Goal: Information Seeking & Learning: Learn about a topic

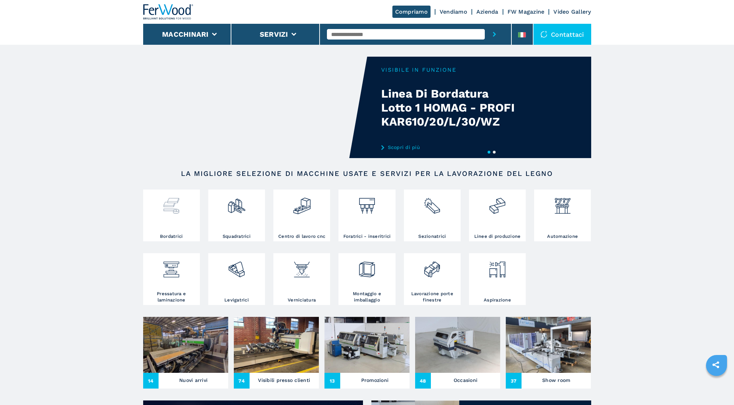
click at [159, 212] on div at bounding box center [171, 203] width 53 height 24
click at [173, 207] on img at bounding box center [171, 203] width 19 height 24
click at [174, 237] on h3 "Bordatrici" at bounding box center [171, 236] width 23 height 6
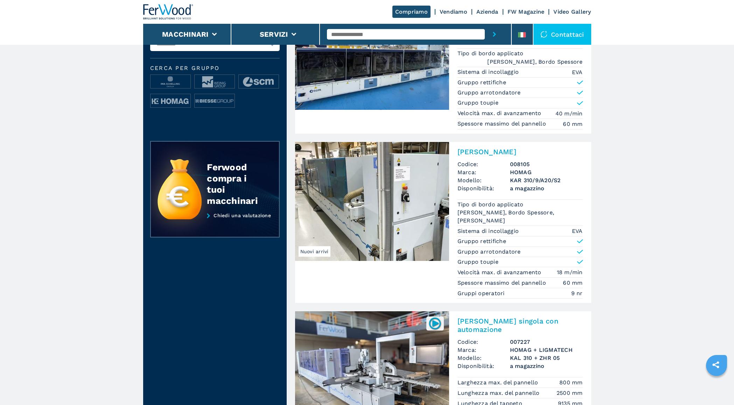
scroll to position [254, 0]
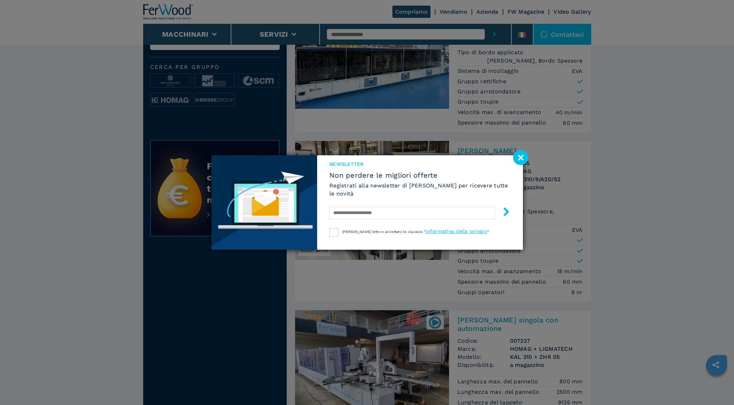
click at [518, 156] on image at bounding box center [520, 157] width 15 height 15
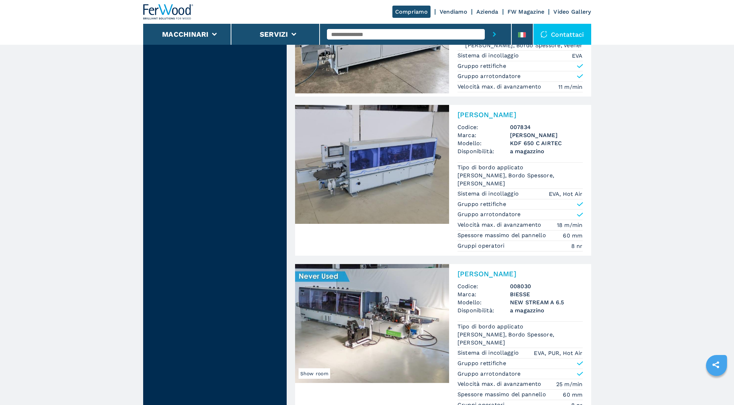
scroll to position [1590, 0]
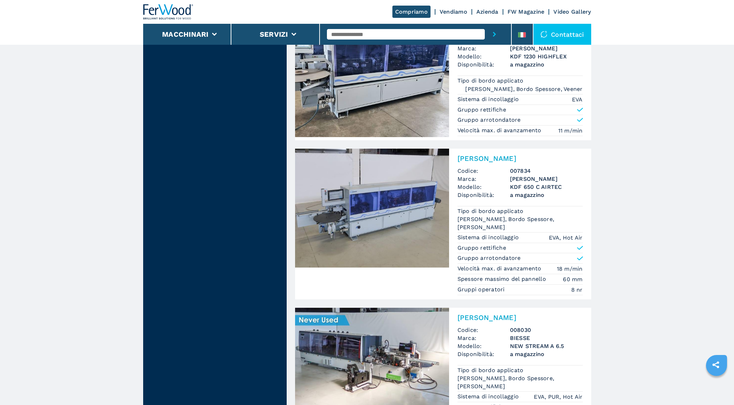
click at [378, 174] on img at bounding box center [372, 208] width 154 height 119
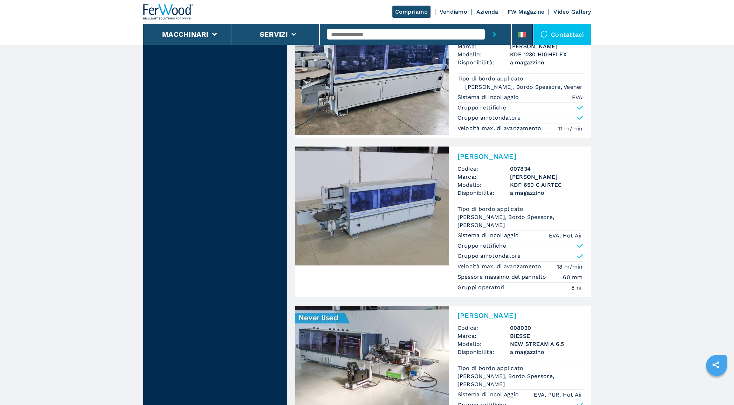
scroll to position [1569, 0]
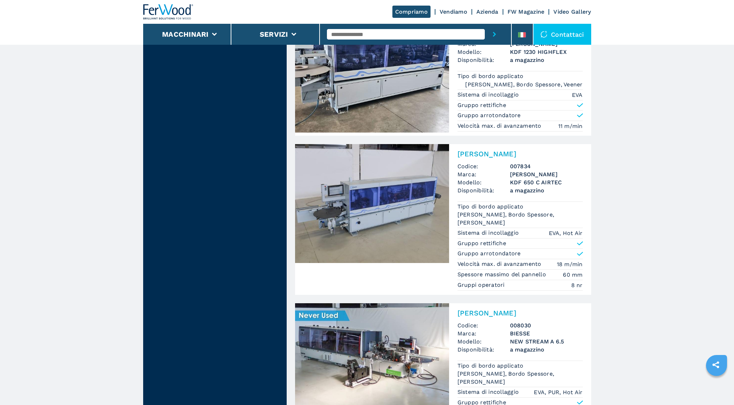
click at [377, 179] on img at bounding box center [372, 203] width 154 height 119
click at [366, 198] on img at bounding box center [372, 203] width 154 height 119
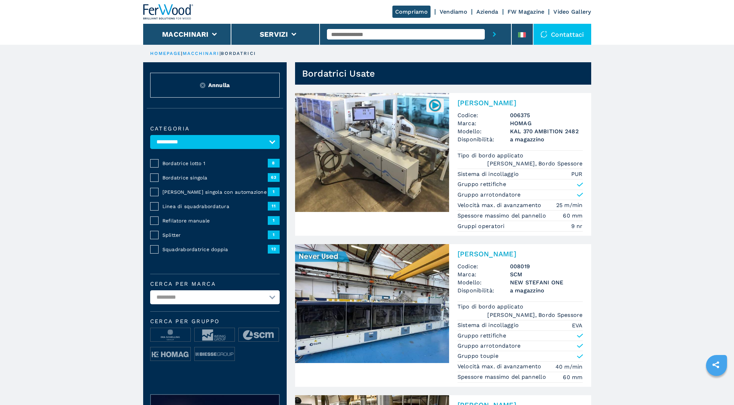
scroll to position [0, 0]
click at [193, 32] on button "Macchinari" at bounding box center [185, 34] width 47 height 8
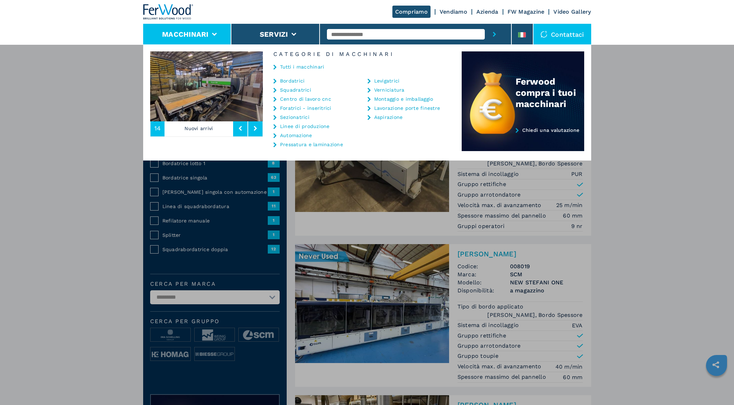
click at [295, 116] on link "Sezionatrici" at bounding box center [294, 117] width 29 height 5
click at [288, 117] on link "Sezionatrici" at bounding box center [294, 117] width 29 height 5
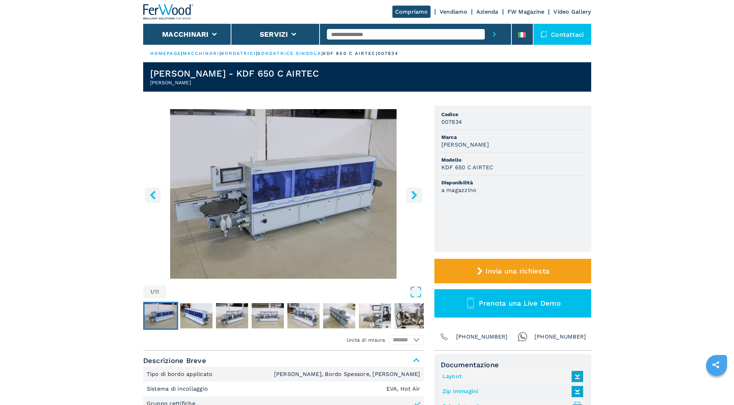
click at [231, 314] on img "Go to Slide 3" at bounding box center [232, 315] width 32 height 25
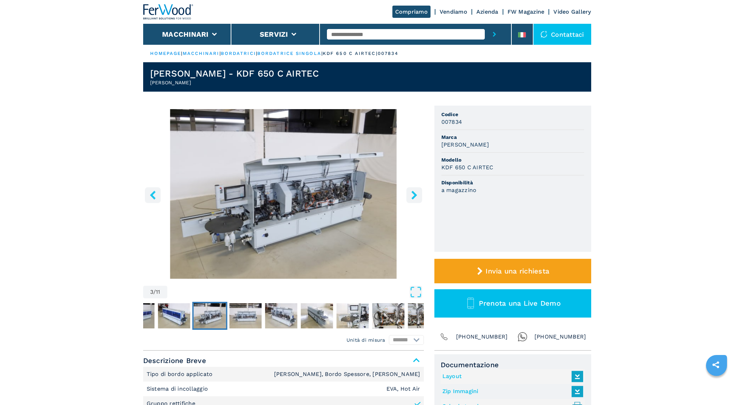
click at [271, 314] on img "Go to Slide 5" at bounding box center [281, 315] width 32 height 25
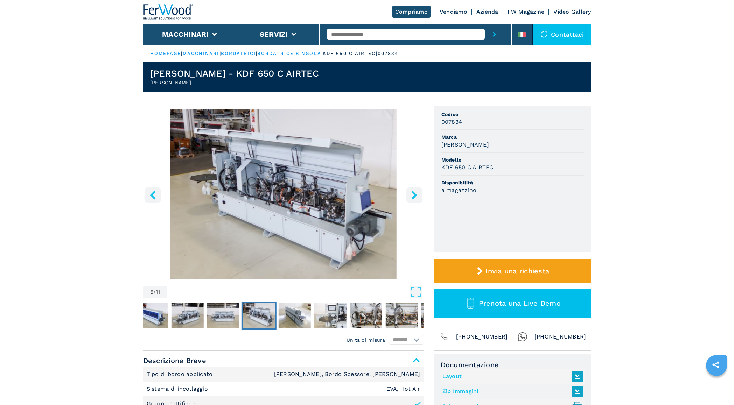
click at [292, 313] on img "Go to Slide 6" at bounding box center [294, 315] width 32 height 25
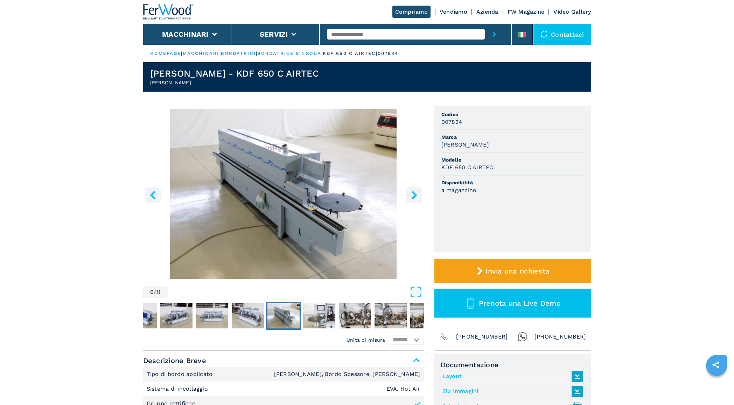
click at [323, 313] on img "Go to Slide 7" at bounding box center [319, 315] width 32 height 25
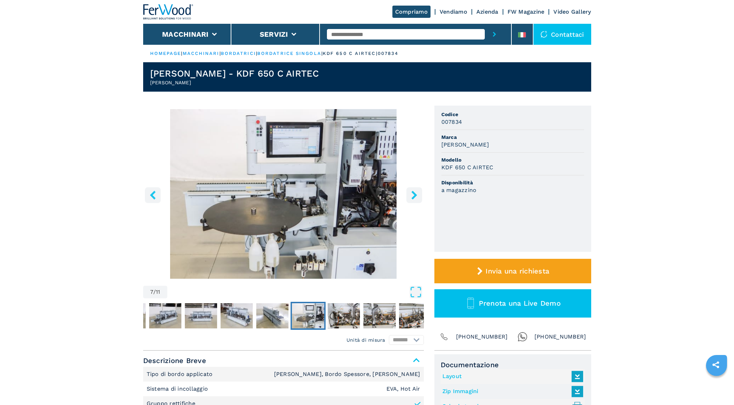
click at [343, 314] on img "Go to Slide 8" at bounding box center [344, 315] width 32 height 25
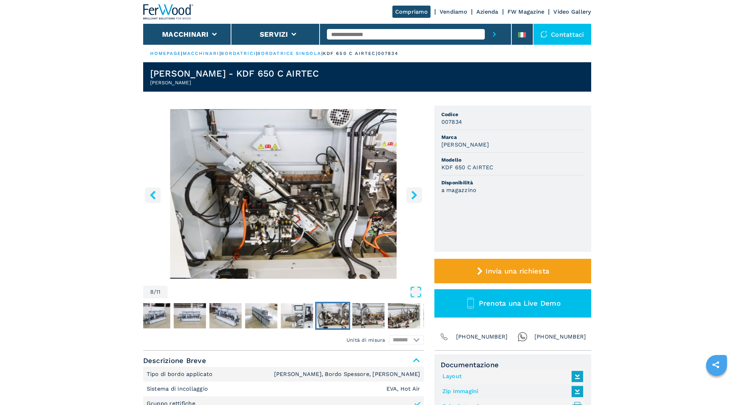
click at [361, 313] on img "Go to Slide 9" at bounding box center [368, 315] width 32 height 25
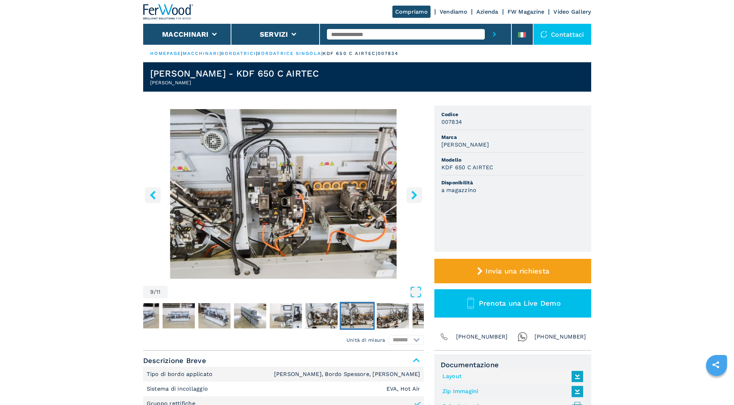
click at [381, 314] on img "Go to Slide 10" at bounding box center [393, 315] width 32 height 25
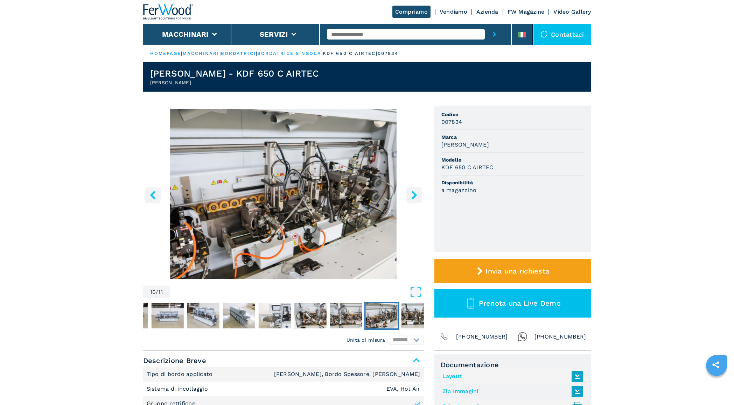
click at [408, 313] on img "Go to Slide 11" at bounding box center [417, 315] width 32 height 25
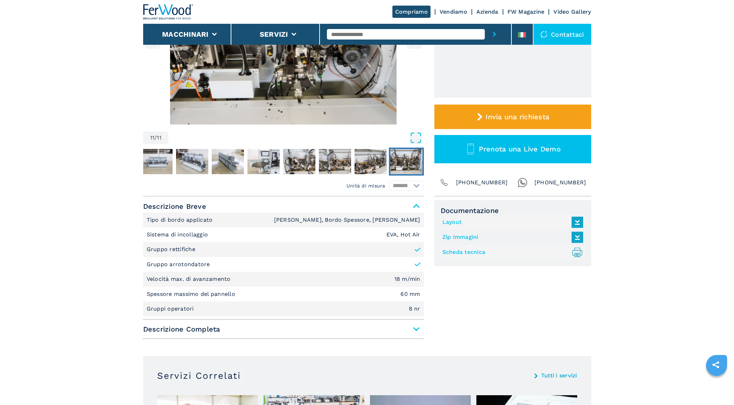
scroll to position [164, 0]
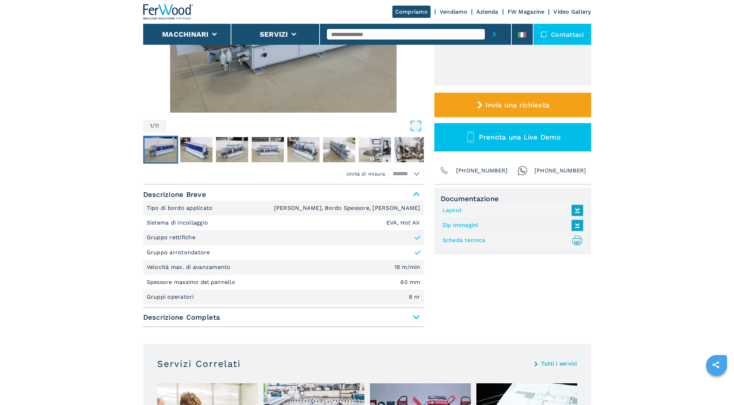
scroll to position [167, 0]
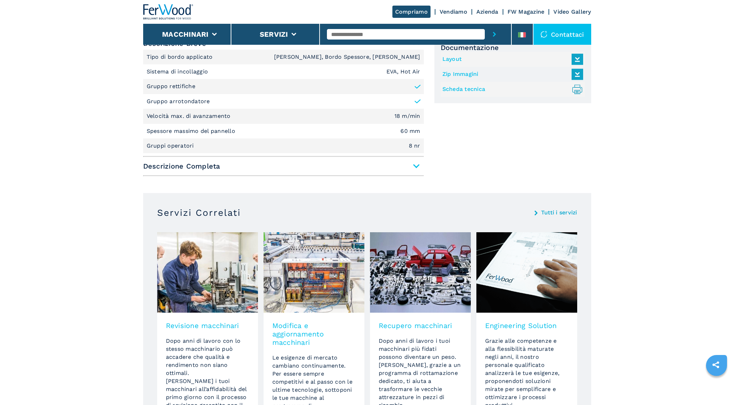
click at [413, 163] on span "Descrizione Completa" at bounding box center [283, 166] width 281 height 13
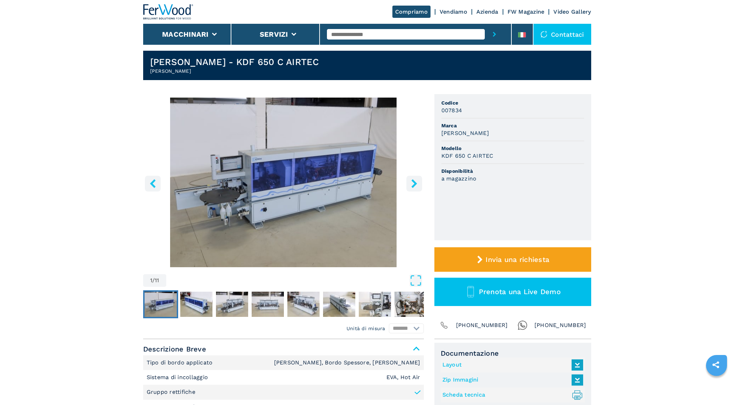
scroll to position [20, 0]
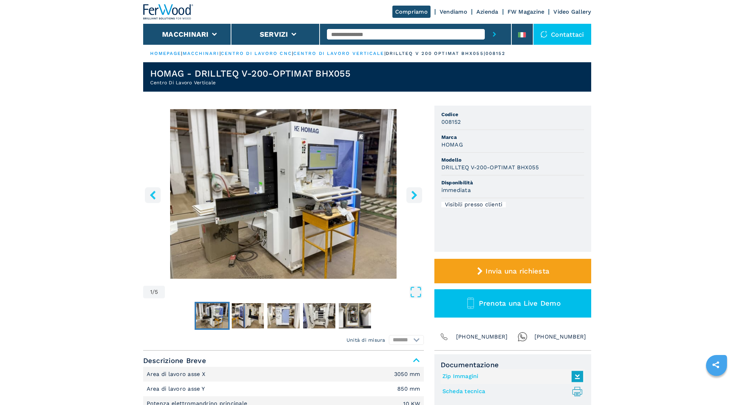
click at [278, 315] on img "Go to Slide 3" at bounding box center [283, 315] width 32 height 25
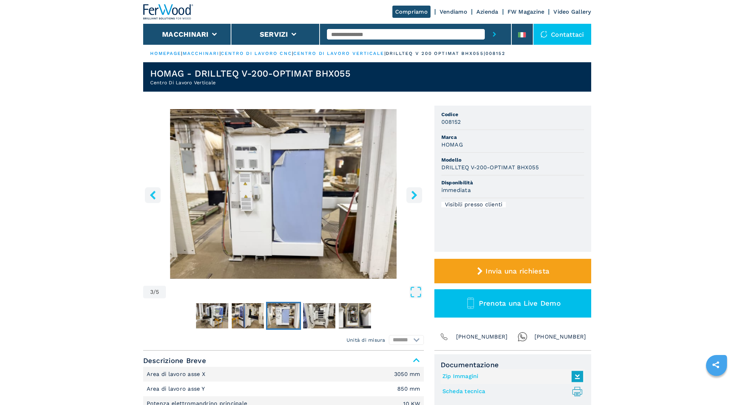
click at [319, 317] on img "Go to Slide 4" at bounding box center [319, 315] width 32 height 25
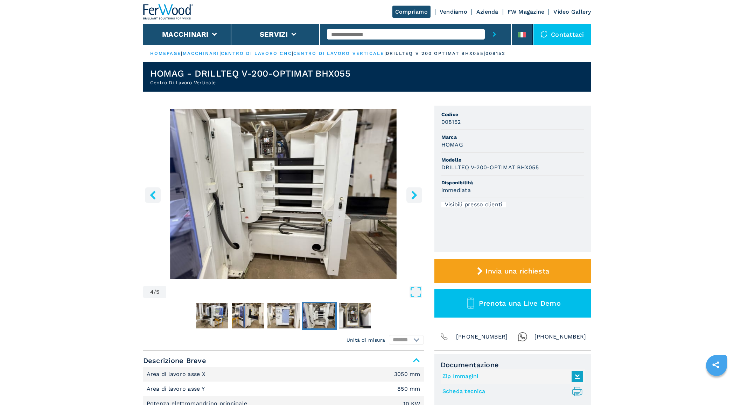
click at [352, 315] on img "Go to Slide 5" at bounding box center [355, 315] width 32 height 25
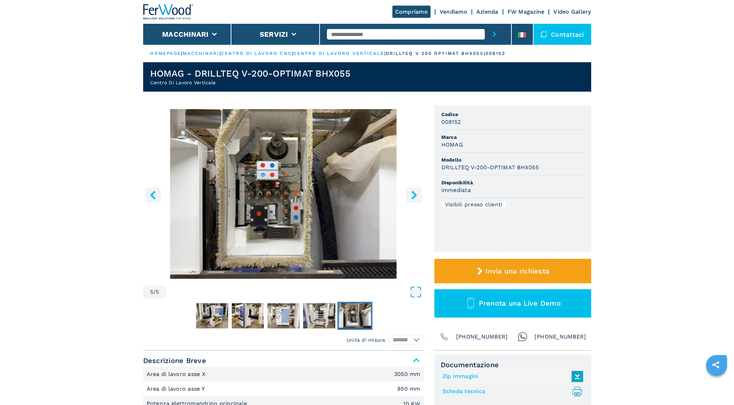
click at [272, 314] on img "Go to Slide 3" at bounding box center [283, 315] width 32 height 25
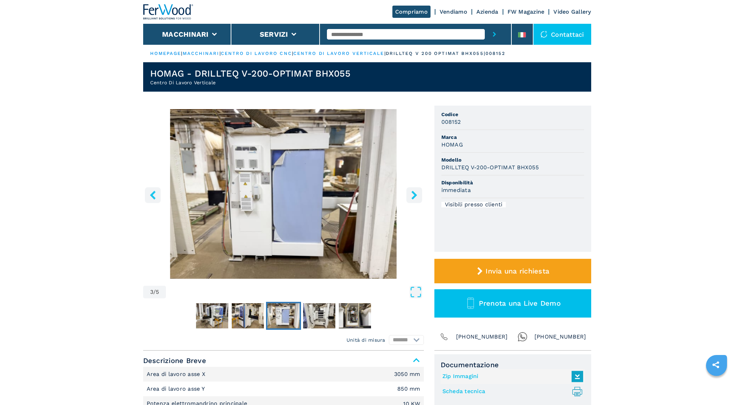
click at [250, 313] on img "Go to Slide 2" at bounding box center [248, 315] width 32 height 25
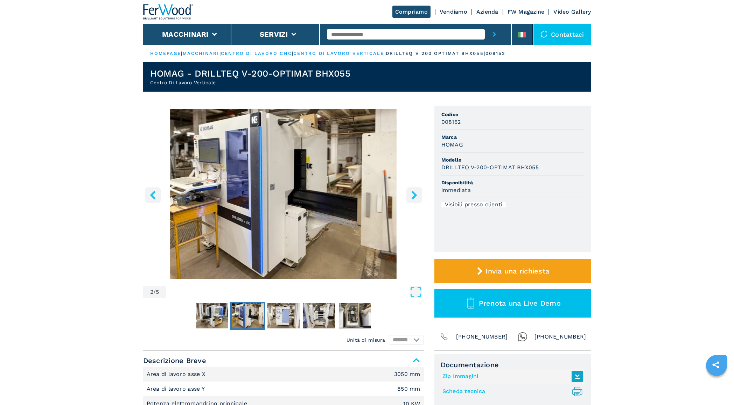
click at [223, 314] on img "Go to Slide 1" at bounding box center [212, 315] width 32 height 25
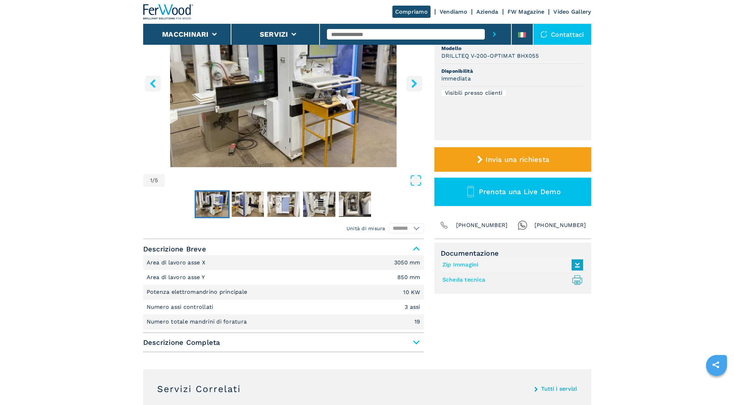
scroll to position [113, 0]
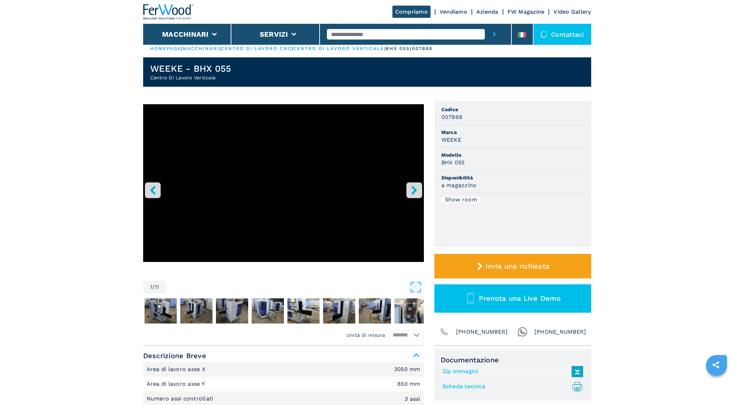
scroll to position [5, 0]
click at [263, 312] on img "Go to Slide 5" at bounding box center [268, 311] width 32 height 25
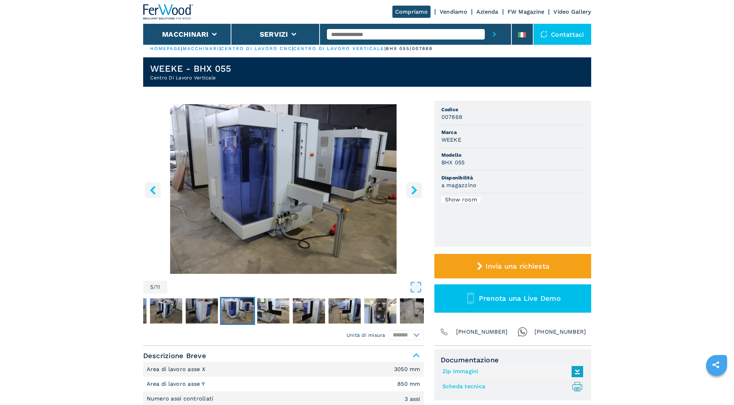
click at [236, 309] on img "Go to Slide 5" at bounding box center [237, 311] width 32 height 25
click at [201, 311] on img "Go to Slide 4" at bounding box center [202, 311] width 32 height 25
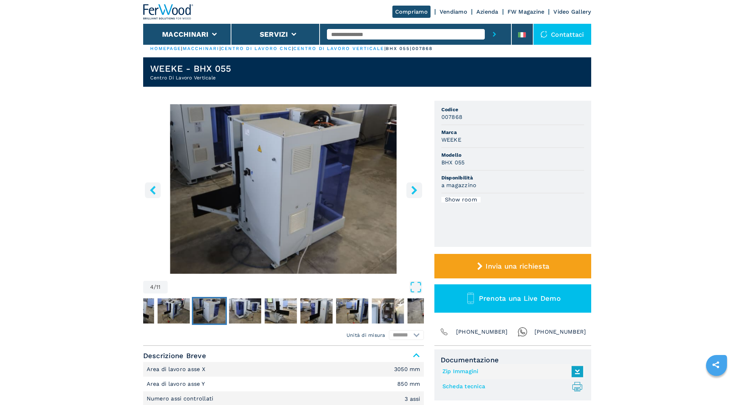
click at [162, 310] on img "Go to Slide 3" at bounding box center [174, 311] width 32 height 25
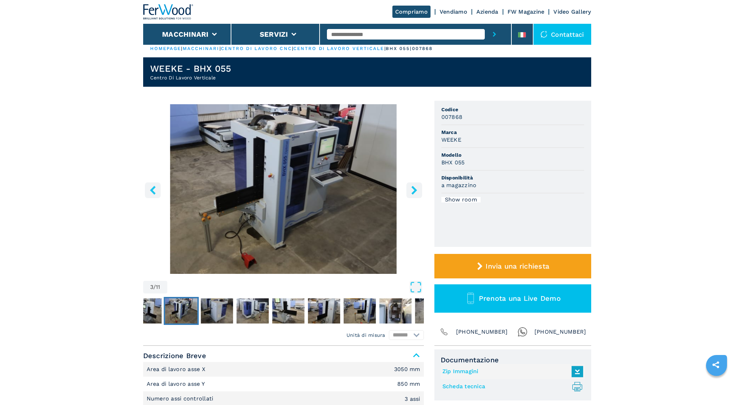
click at [320, 312] on img "Go to Slide 7" at bounding box center [324, 311] width 32 height 25
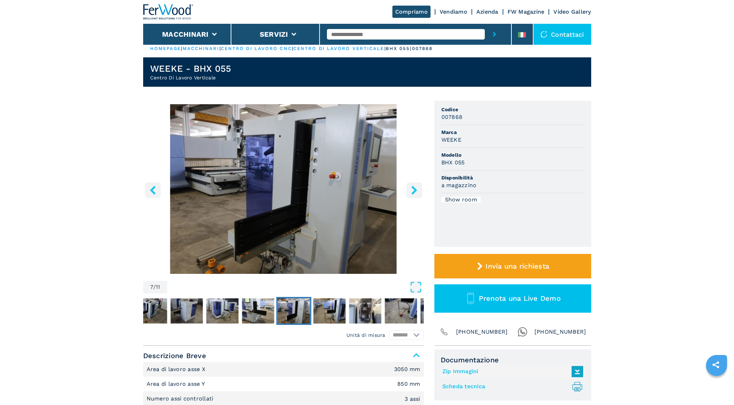
click at [356, 308] on img "Go to Slide 9" at bounding box center [365, 311] width 32 height 25
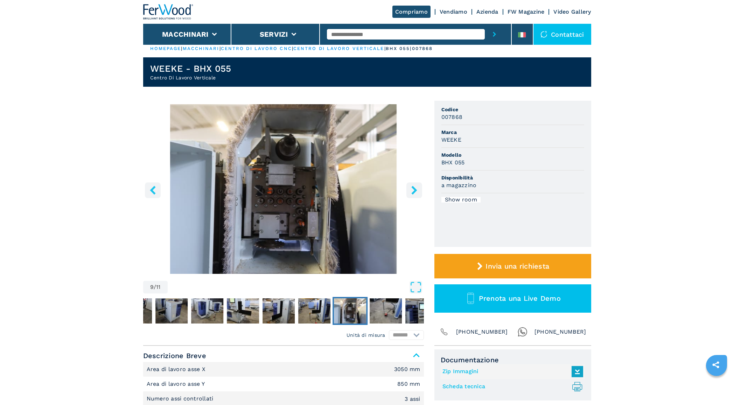
click at [380, 307] on img "Go to Slide 10" at bounding box center [386, 311] width 32 height 25
